Goal: Information Seeking & Learning: Learn about a topic

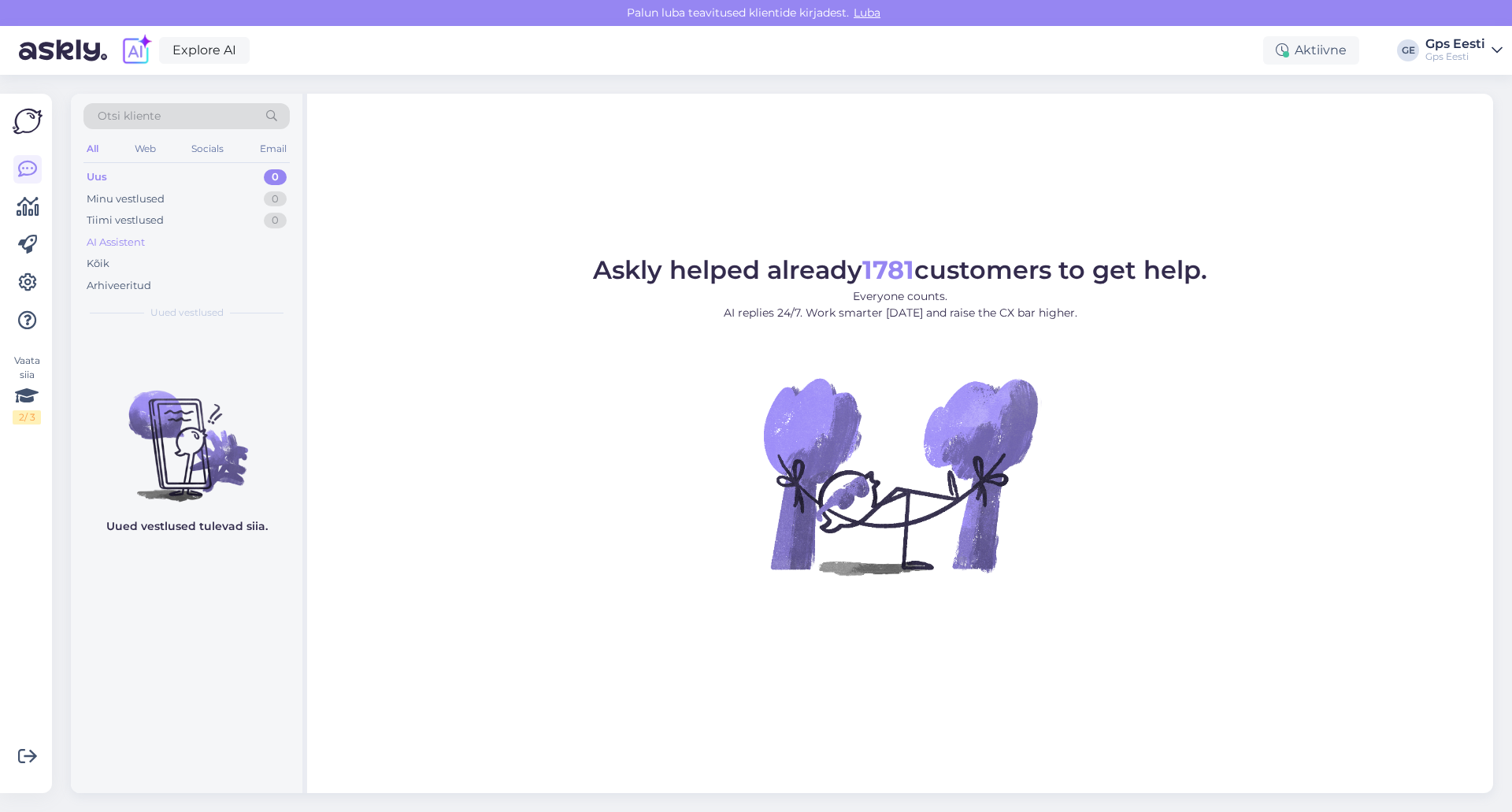
click at [127, 252] on div "AI Assistent" at bounding box center [186, 242] width 207 height 22
click at [112, 269] on div "Kõik" at bounding box center [186, 264] width 207 height 22
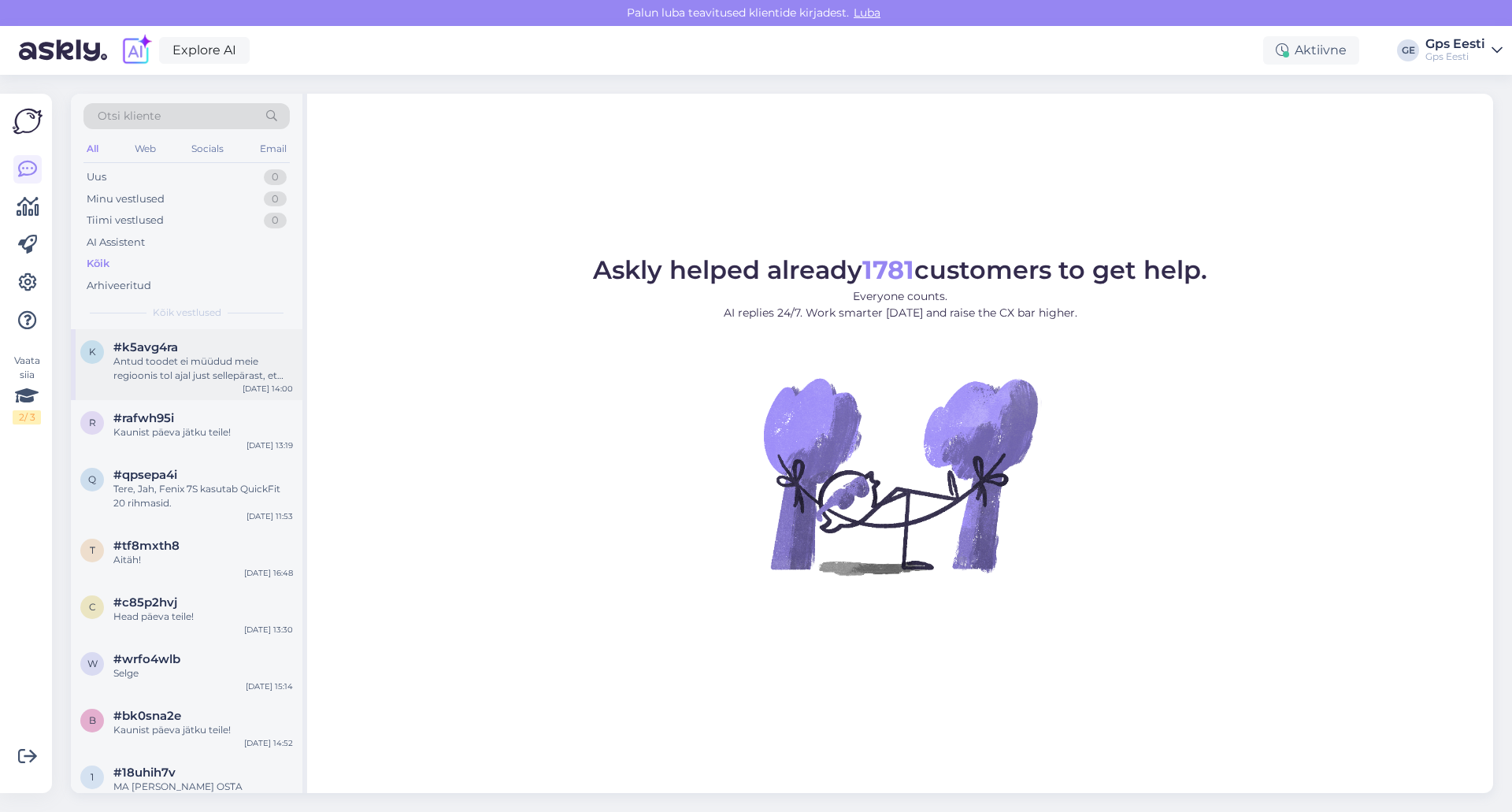
click at [190, 358] on div "Antud toodet ei müüdud meie regioonis tol ajal just sellepärast, et see ei vast…" at bounding box center [203, 369] width 179 height 28
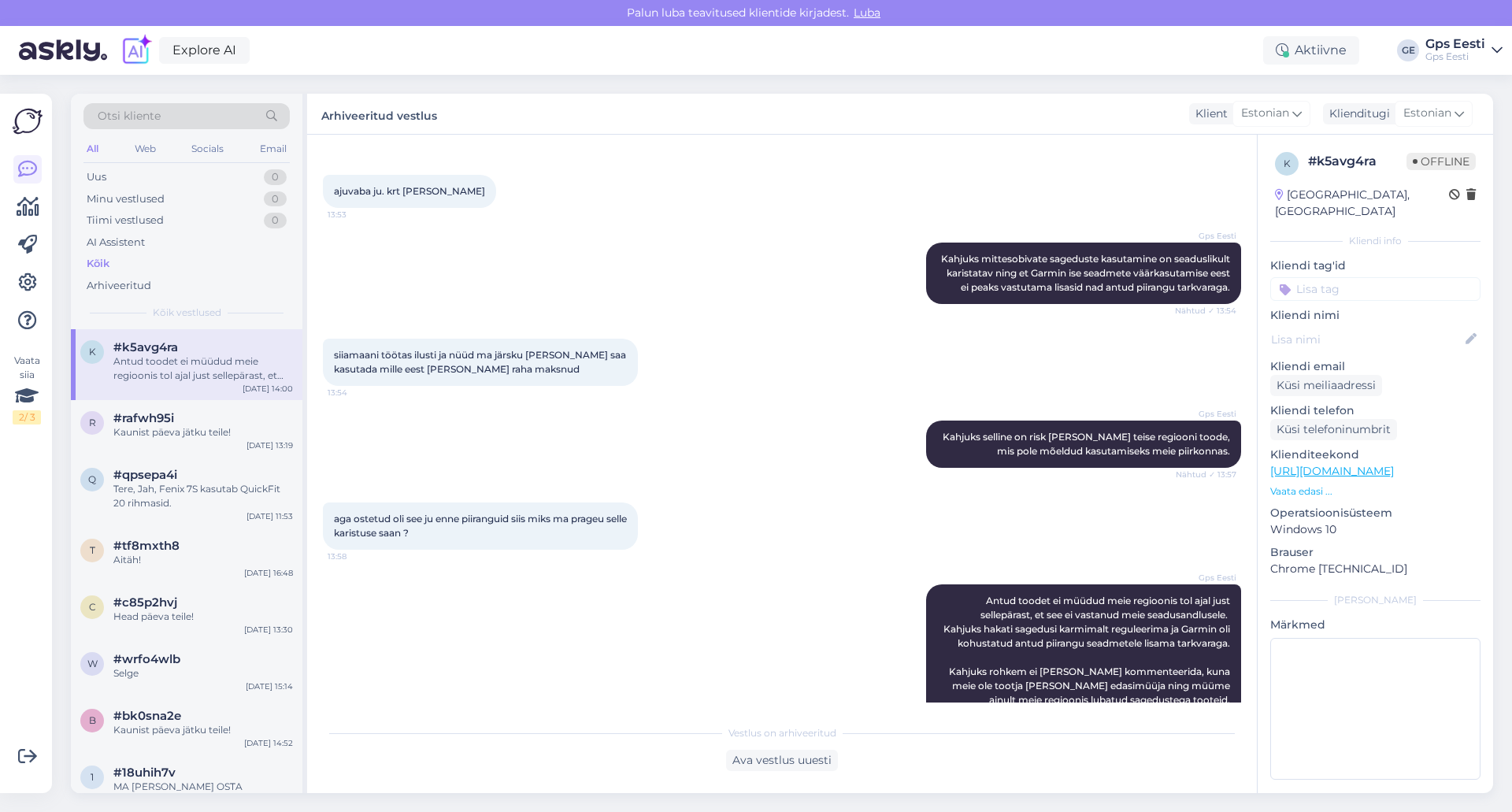
scroll to position [956, 0]
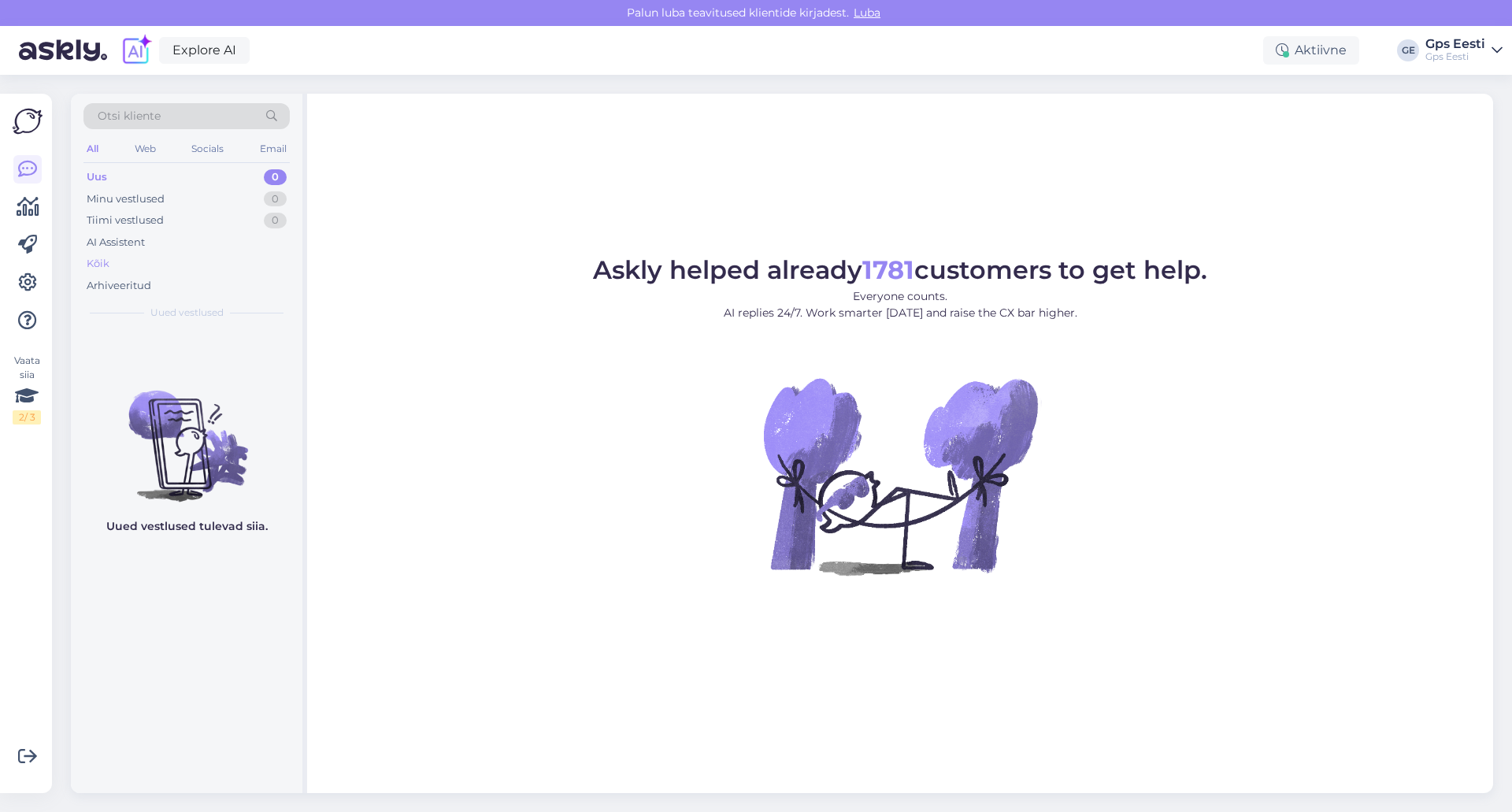
click at [111, 257] on div "Kõik" at bounding box center [186, 264] width 207 height 22
